Goal: Check status: Check status

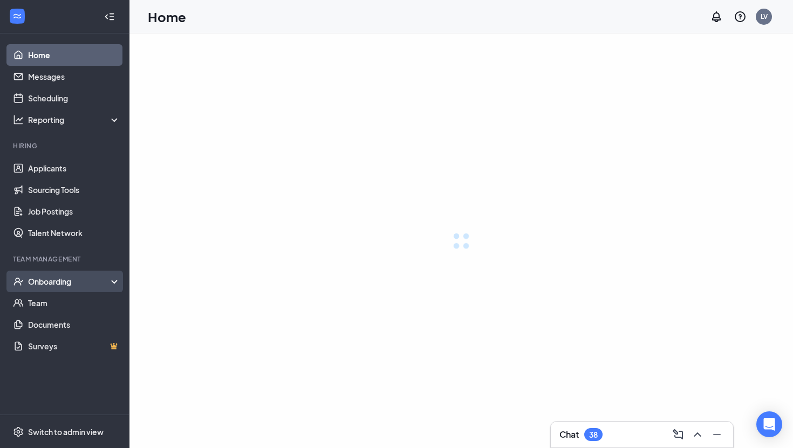
click at [72, 281] on div "Onboarding" at bounding box center [74, 281] width 93 height 11
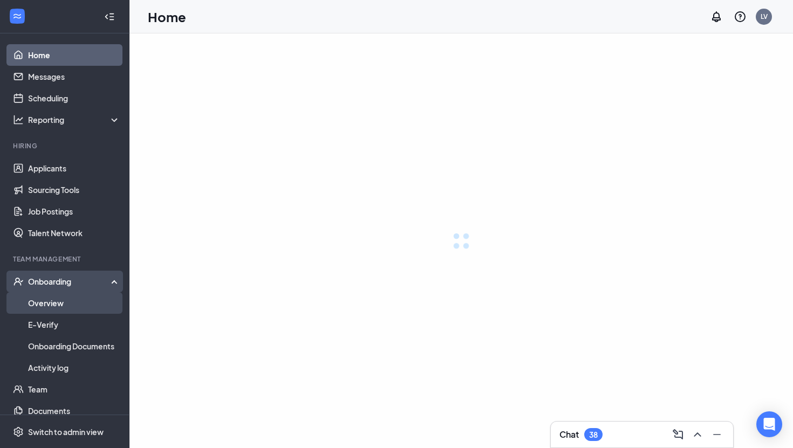
click at [53, 305] on link "Overview" at bounding box center [74, 303] width 92 height 22
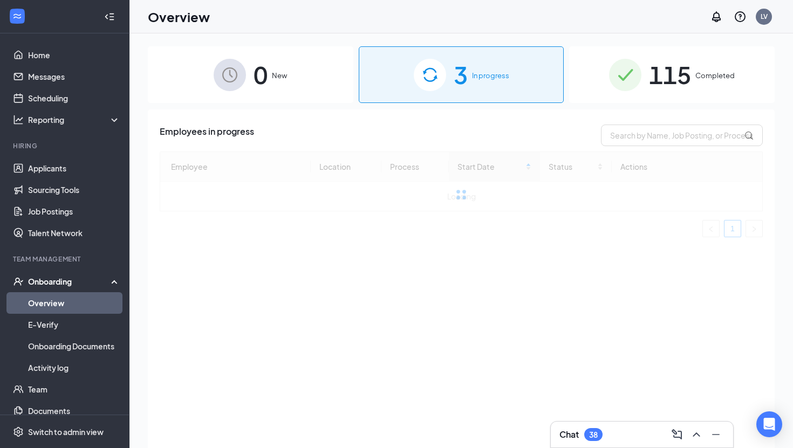
click at [643, 69] on div "115 Completed" at bounding box center [672, 74] width 206 height 57
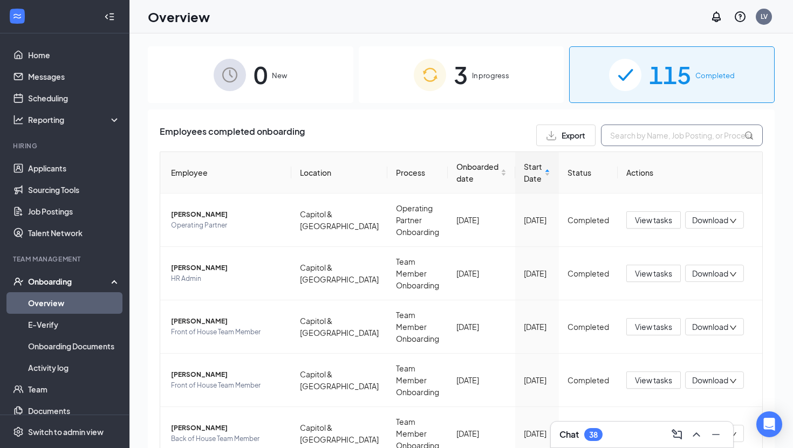
click at [633, 131] on input "text" at bounding box center [682, 136] width 162 height 22
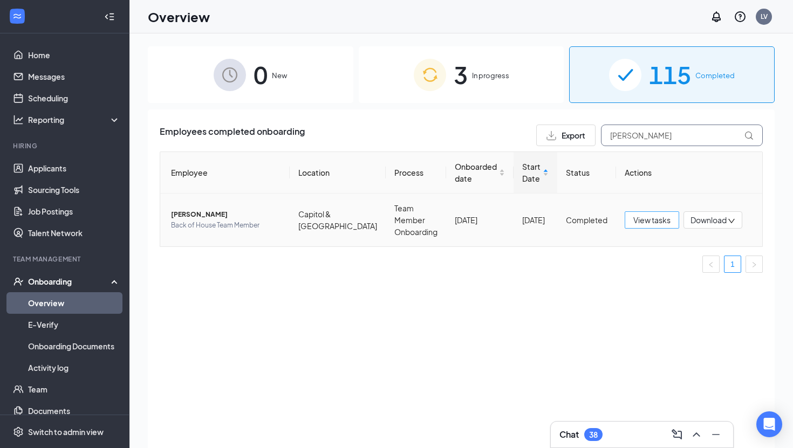
type input "[PERSON_NAME]"
click at [627, 224] on button "View tasks" at bounding box center [652, 220] width 55 height 17
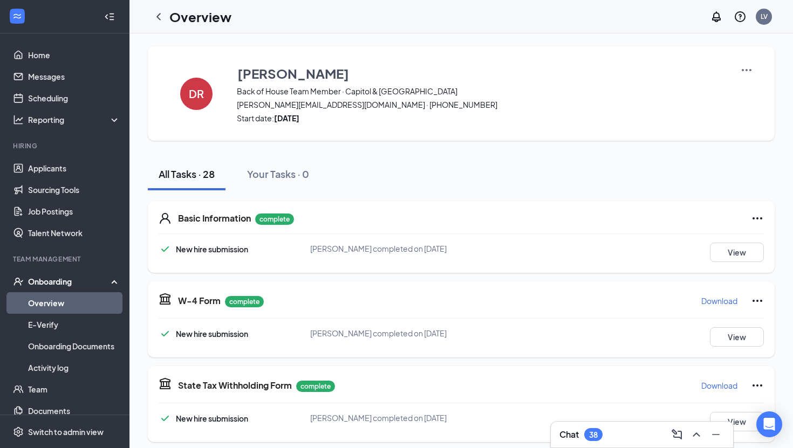
scroll to position [12, 0]
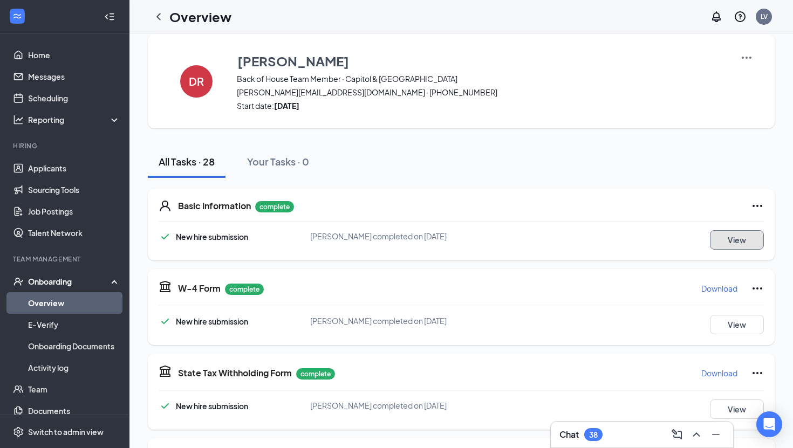
click at [735, 242] on button "View" at bounding box center [737, 239] width 54 height 19
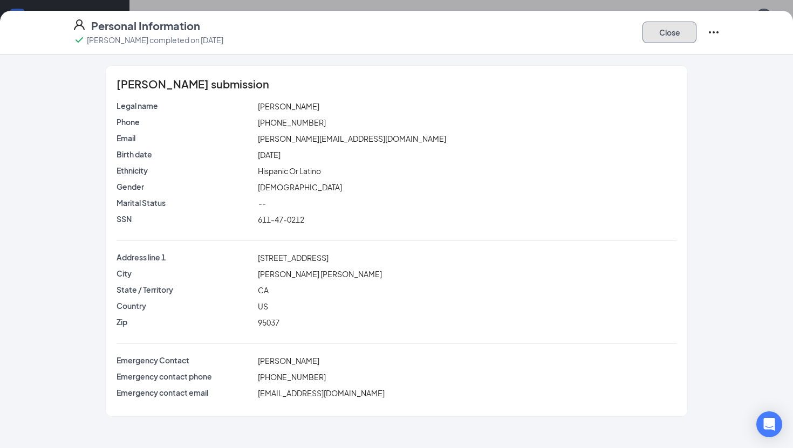
click at [669, 32] on button "Close" at bounding box center [670, 33] width 54 height 22
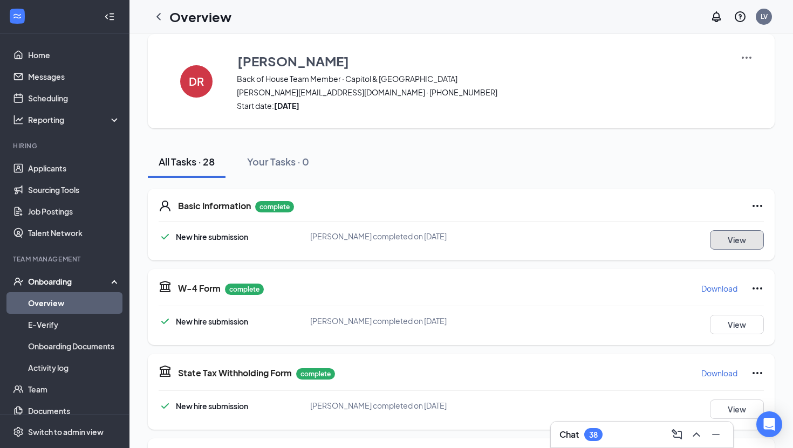
click at [736, 246] on button "View" at bounding box center [737, 239] width 54 height 19
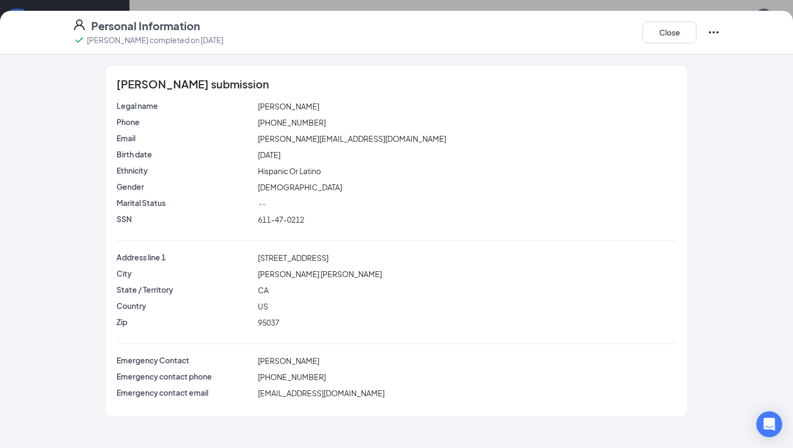
drag, startPoint x: 295, startPoint y: 158, endPoint x: 336, endPoint y: 157, distance: 41.0
click at [336, 157] on div "[DATE]" at bounding box center [468, 155] width 424 height 12
click at [661, 31] on button "Close" at bounding box center [670, 33] width 54 height 22
